Goal: Task Accomplishment & Management: Manage account settings

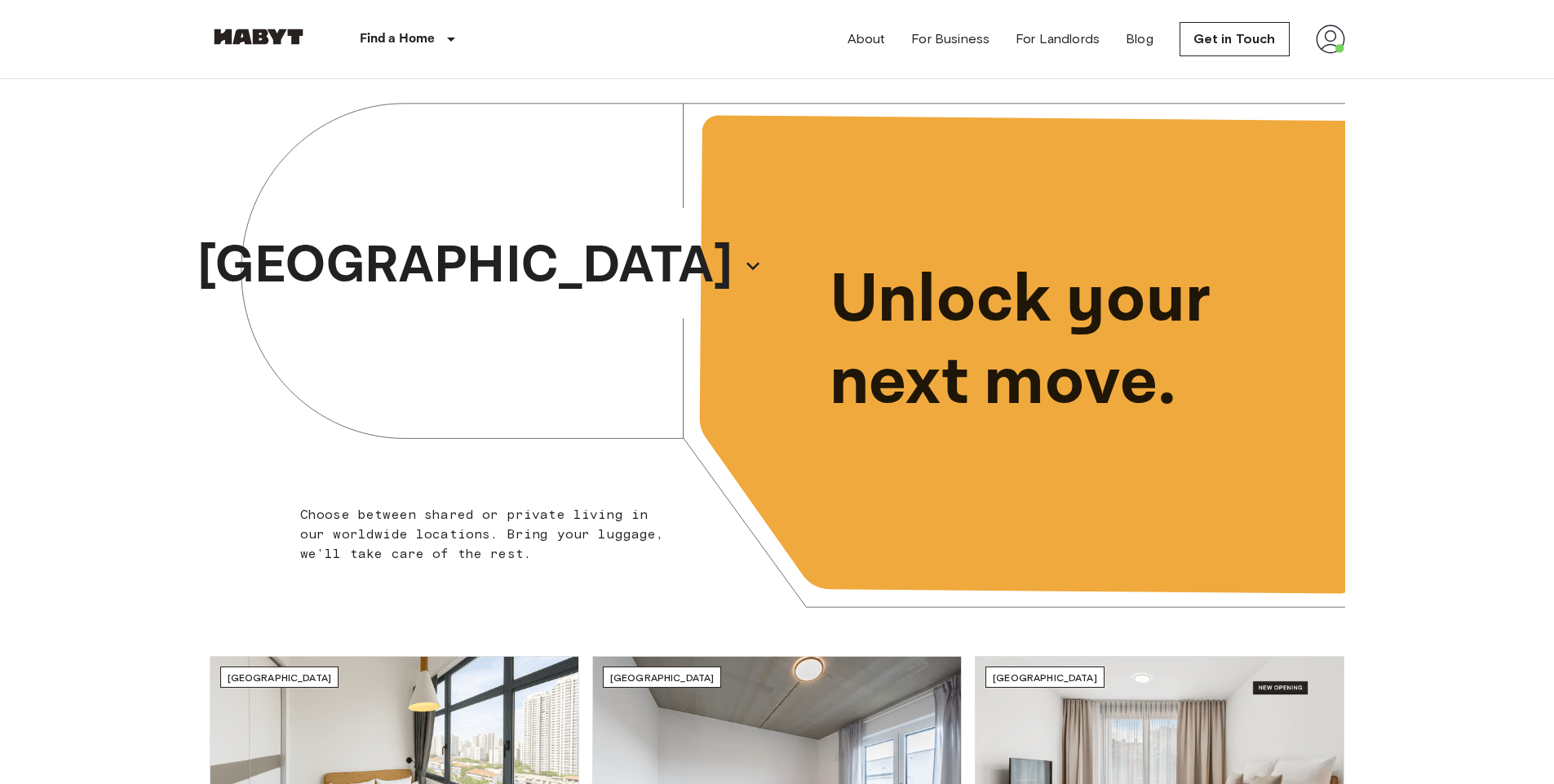
click at [1324, 51] on img at bounding box center [1330, 39] width 29 height 29
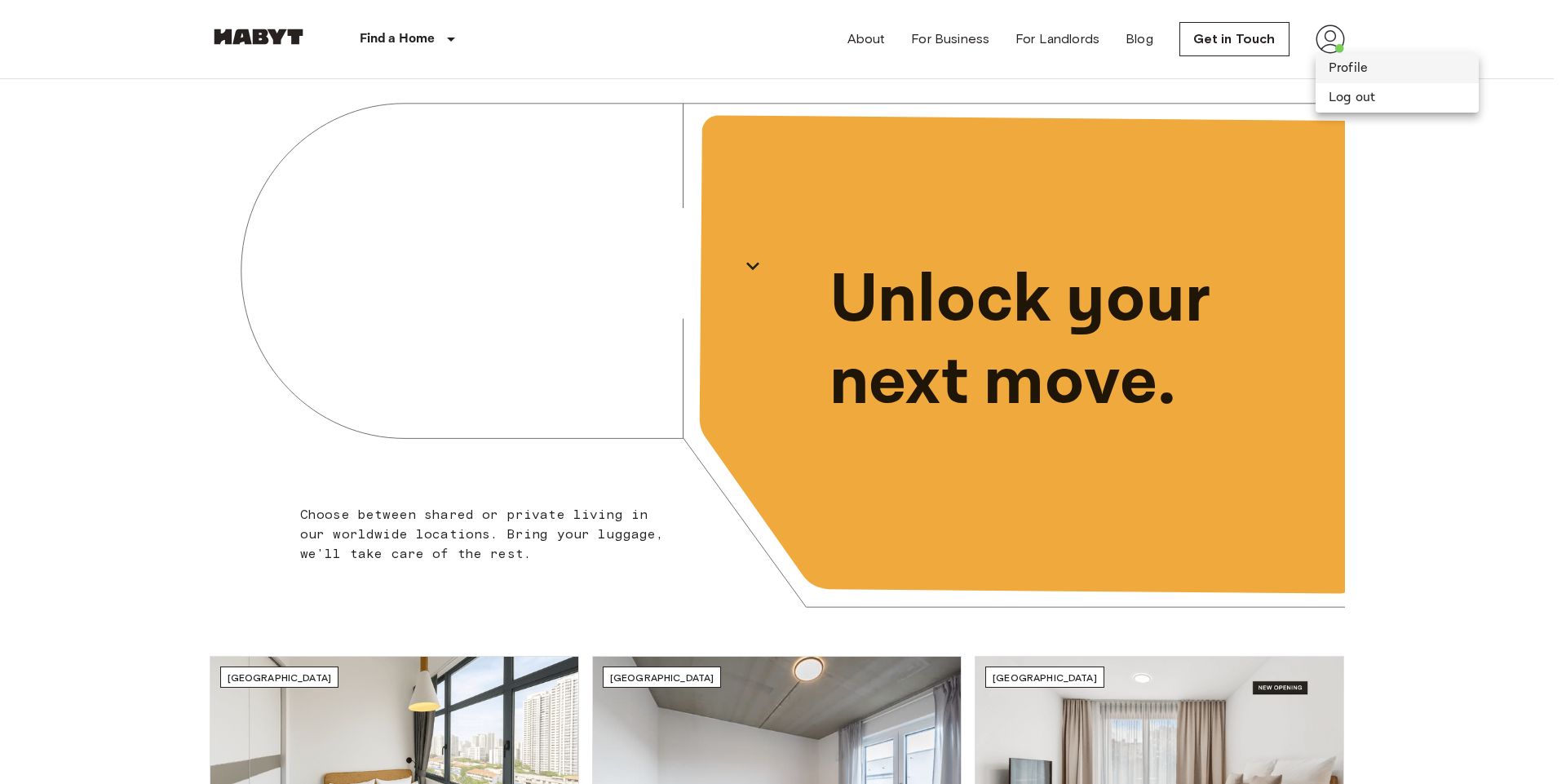
click at [1351, 77] on li "Profile" at bounding box center [1398, 68] width 163 height 29
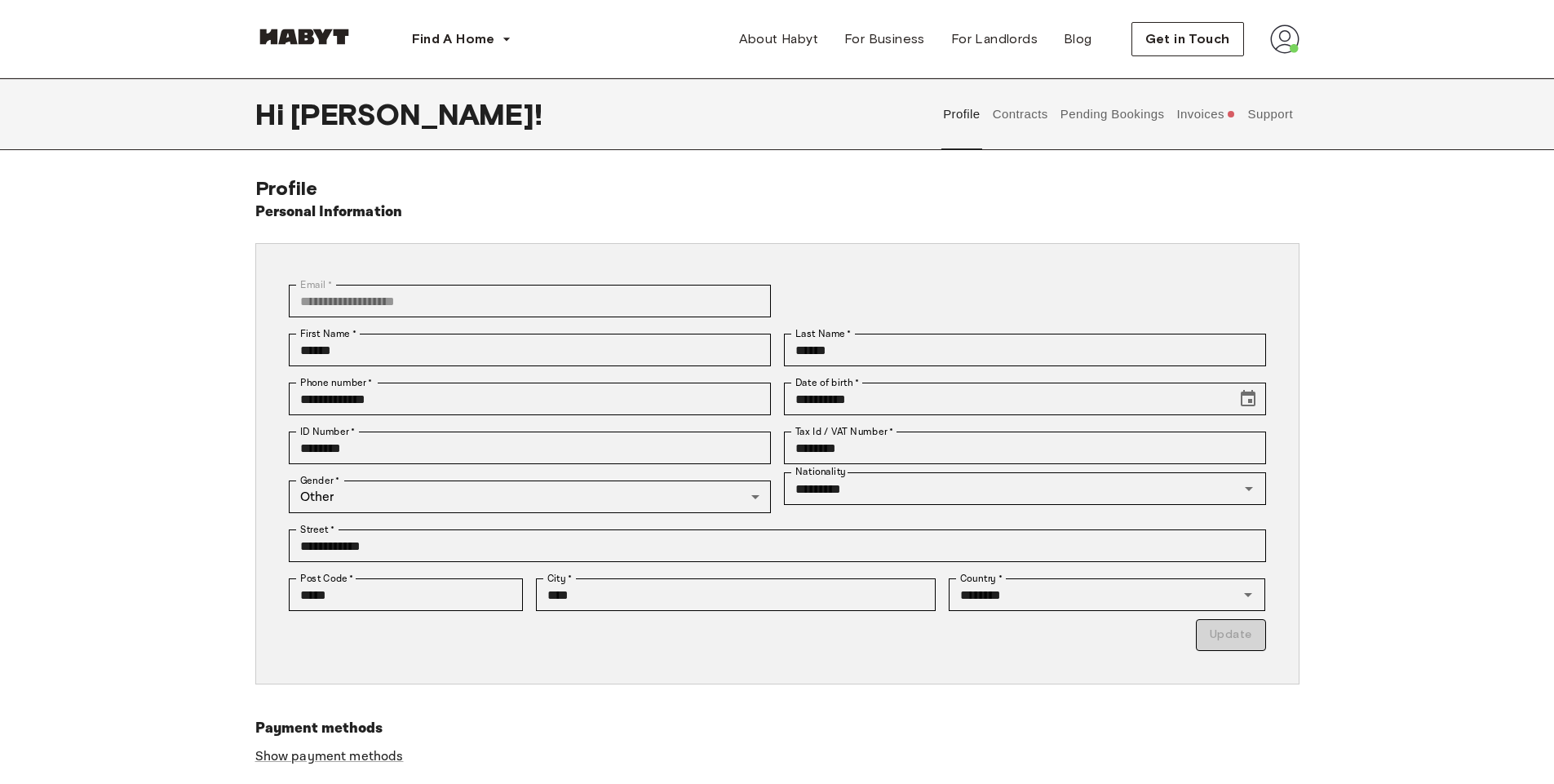
click at [1026, 112] on button "Contracts" at bounding box center [1020, 114] width 60 height 72
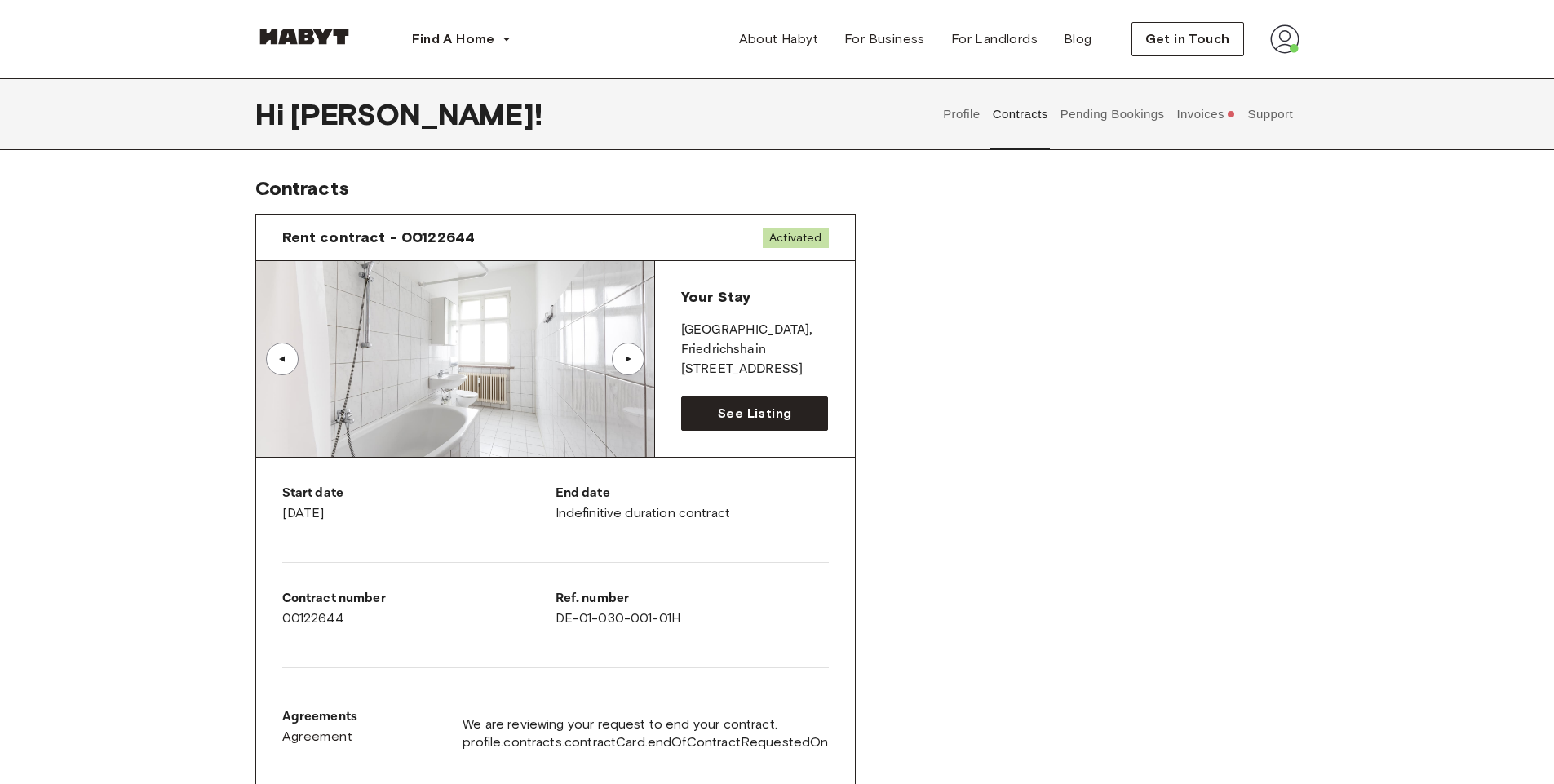
click at [1186, 130] on button "Invoices" at bounding box center [1206, 114] width 63 height 72
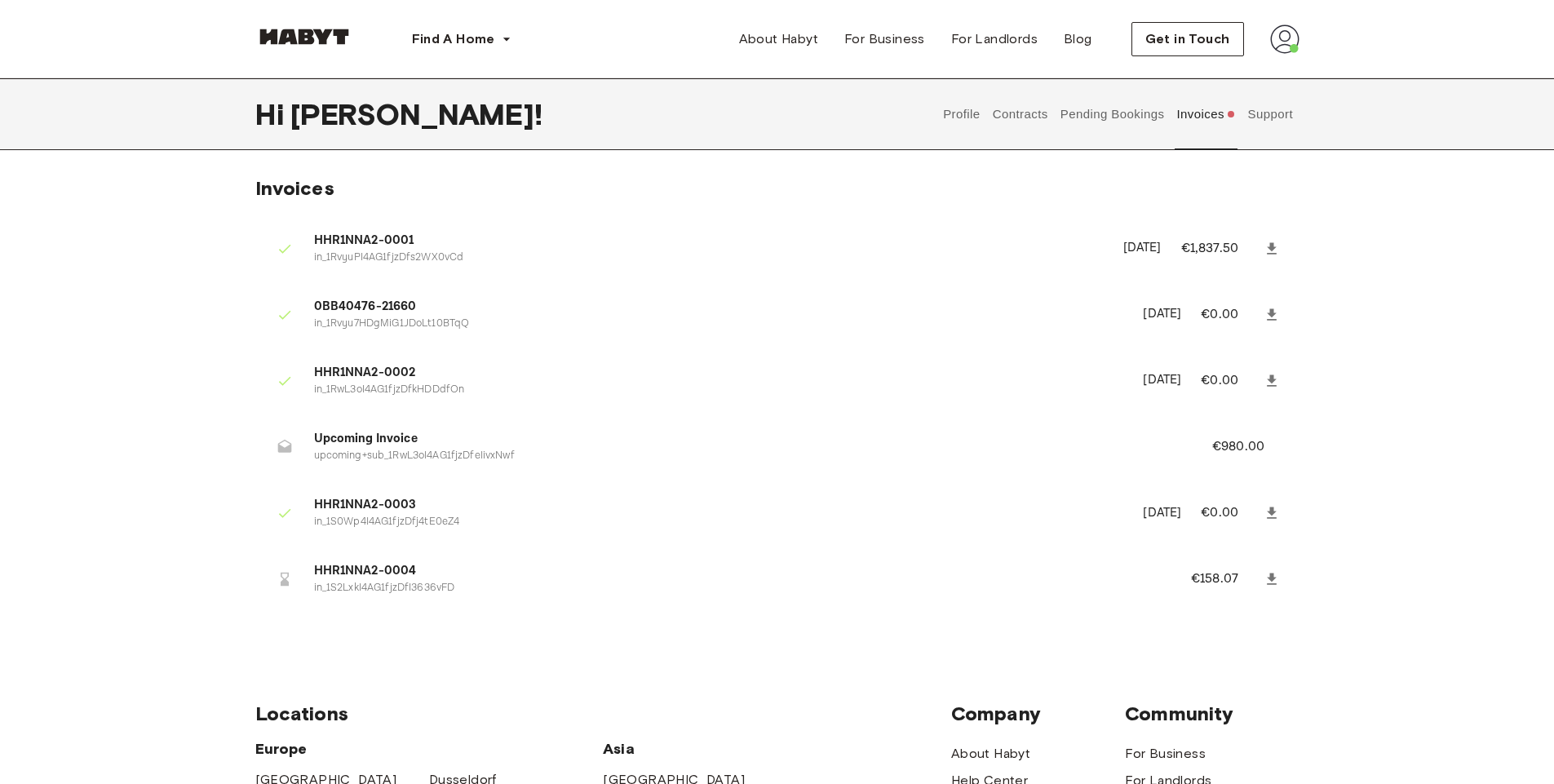
click at [1108, 112] on button "Pending Bookings" at bounding box center [1111, 114] width 109 height 72
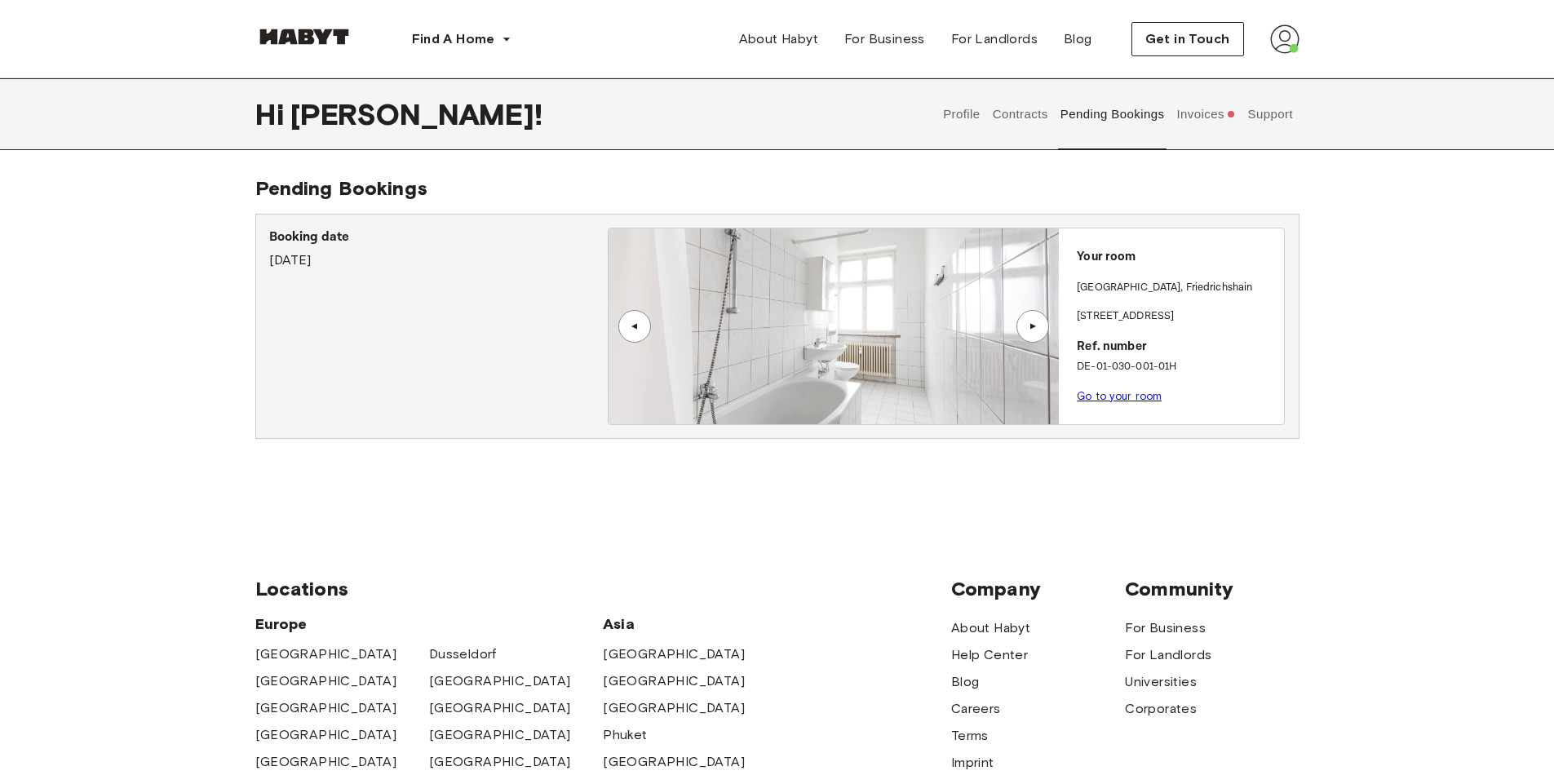
click at [1090, 115] on button "Pending Bookings" at bounding box center [1111, 114] width 109 height 72
click at [1068, 112] on button "Pending Bookings" at bounding box center [1111, 114] width 109 height 72
click at [1037, 127] on button "Contracts" at bounding box center [1020, 114] width 60 height 72
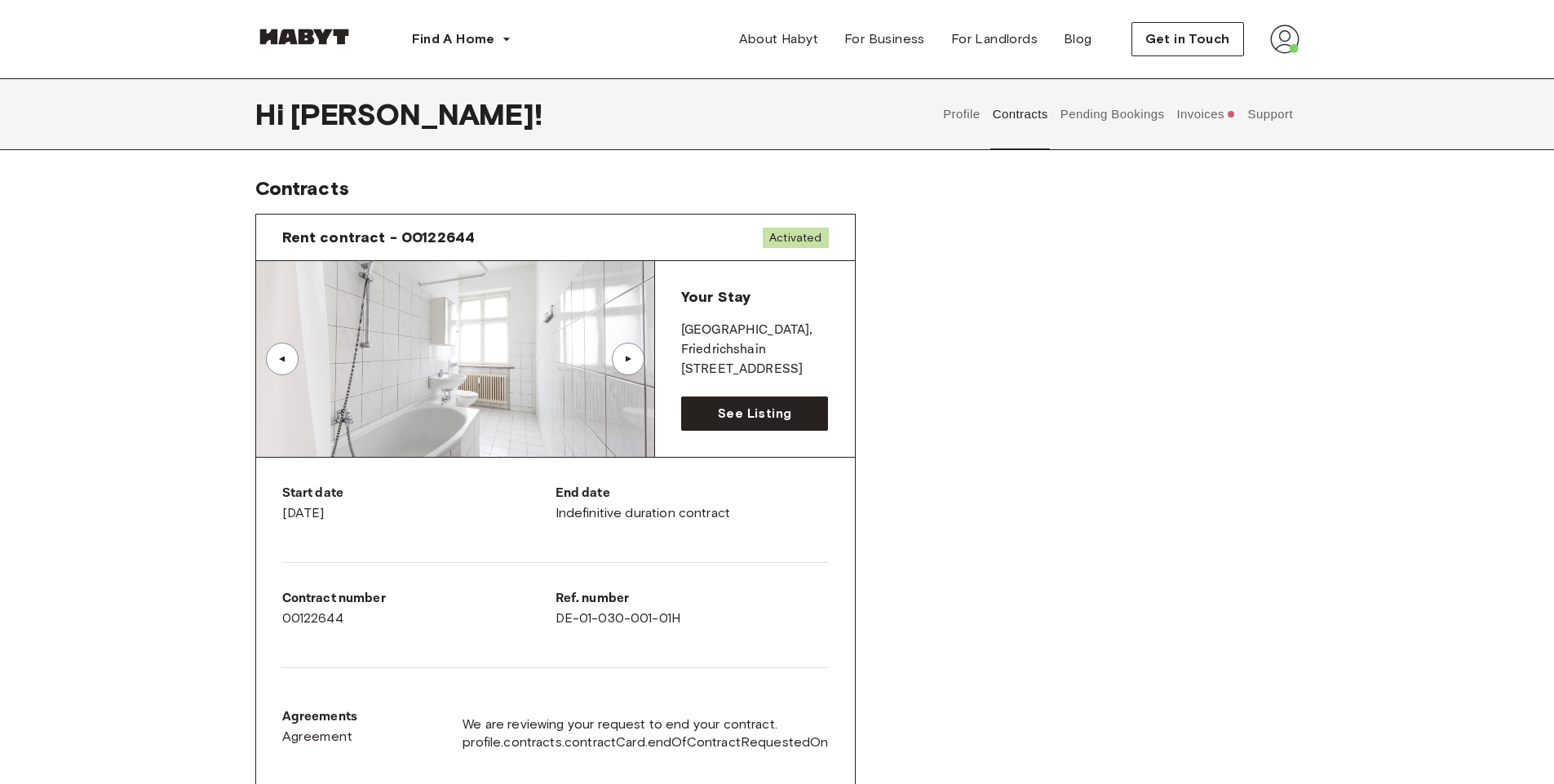
click at [1275, 113] on button "Support" at bounding box center [1270, 114] width 50 height 72
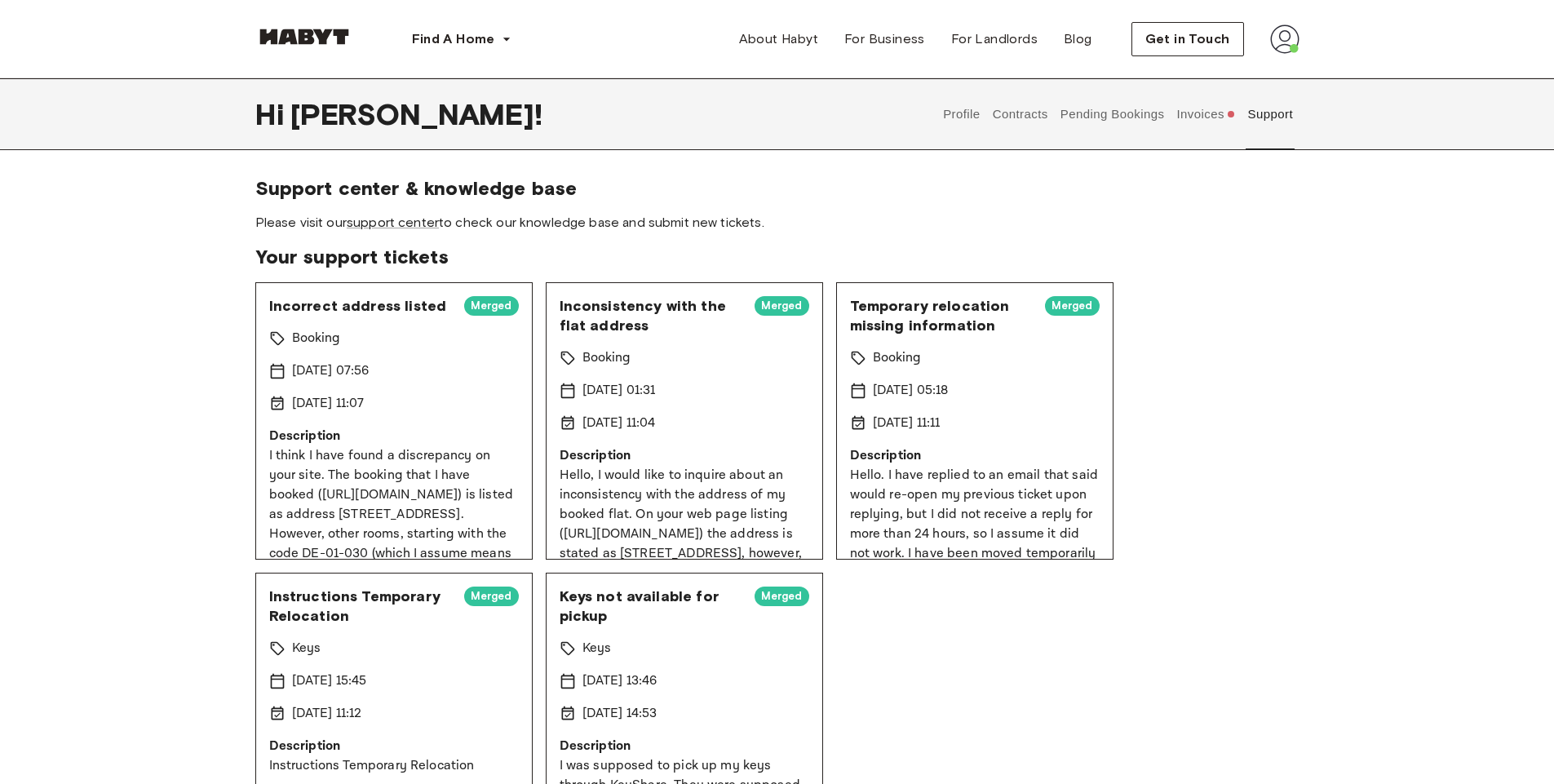
click at [1207, 115] on button "Invoices" at bounding box center [1206, 114] width 63 height 72
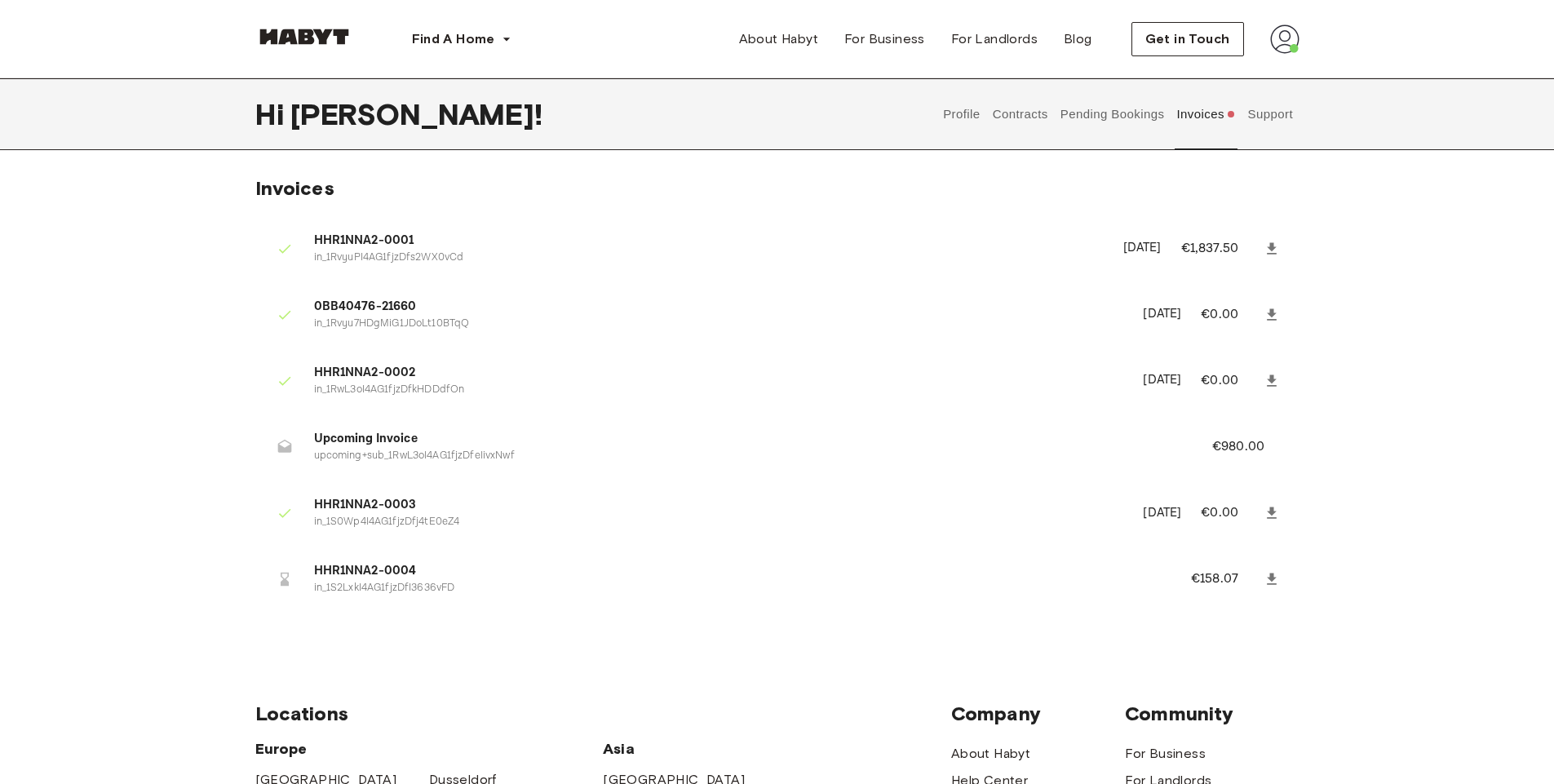
click at [976, 125] on button "Profile" at bounding box center [962, 114] width 41 height 72
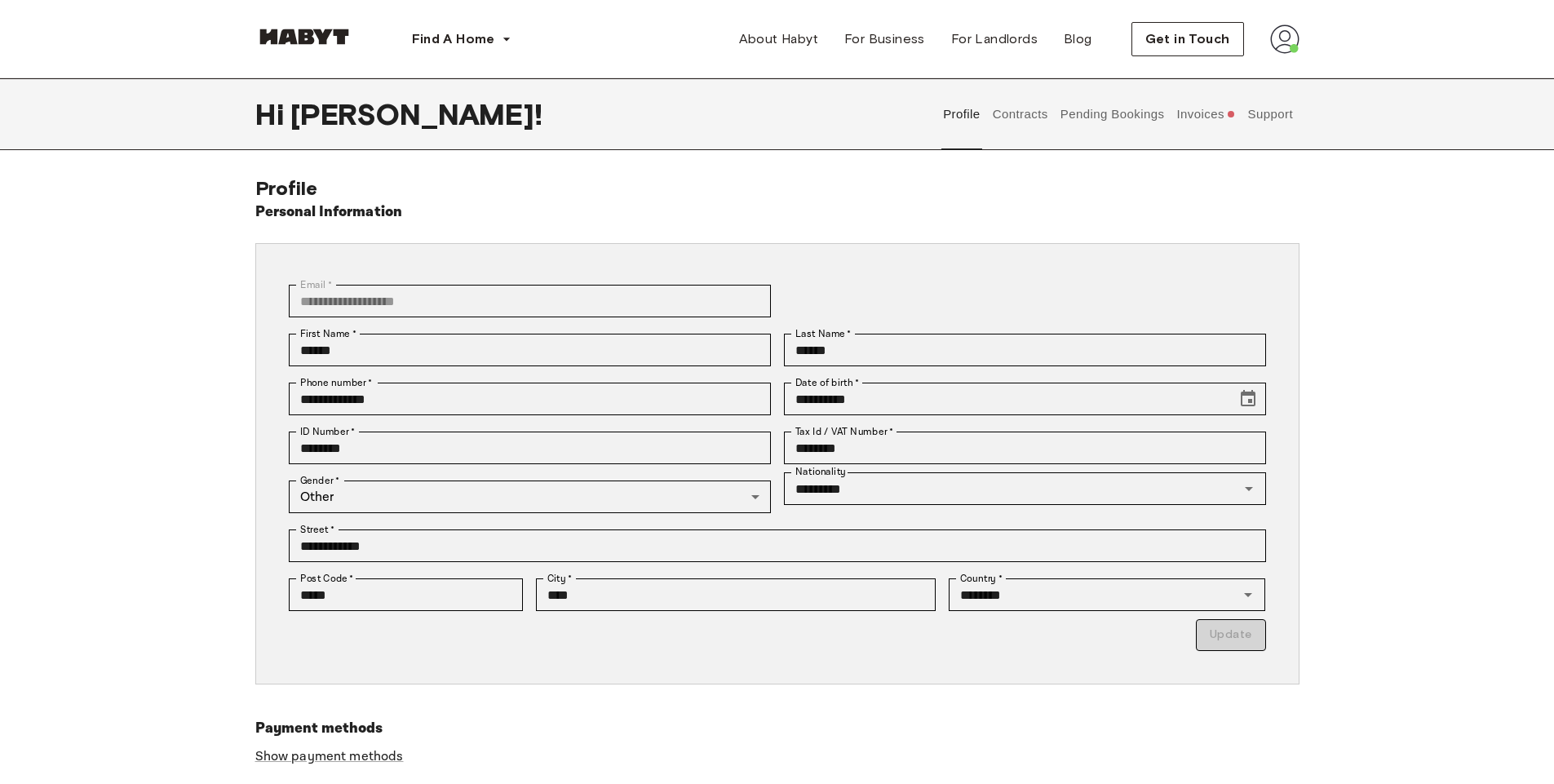
click at [1013, 117] on button "Contracts" at bounding box center [1020, 114] width 60 height 72
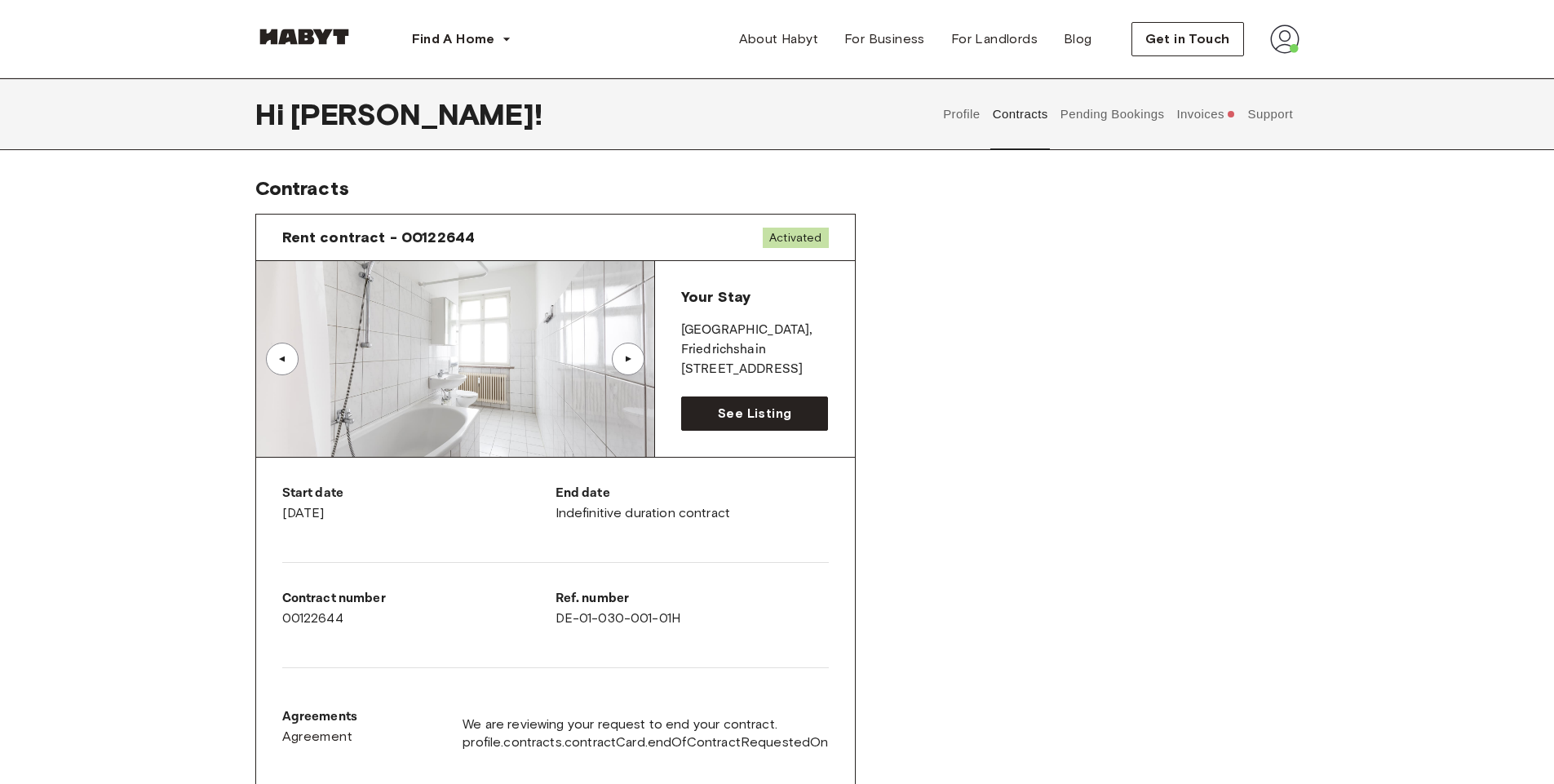
click at [1183, 118] on button "Invoices" at bounding box center [1206, 114] width 63 height 72
